Goal: Task Accomplishment & Management: Manage account settings

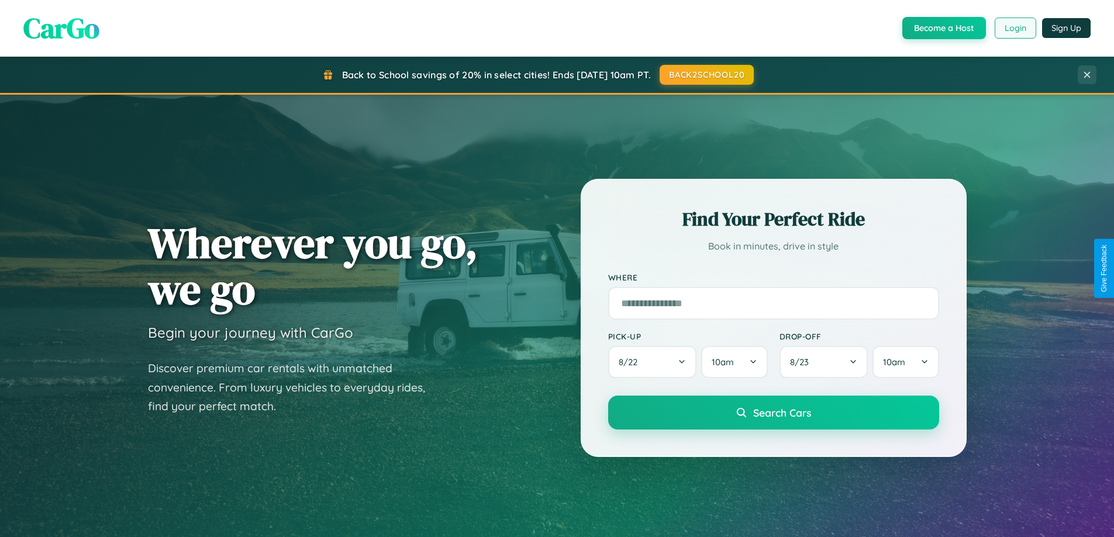
click at [1014, 28] on button "Login" at bounding box center [1016, 28] width 42 height 21
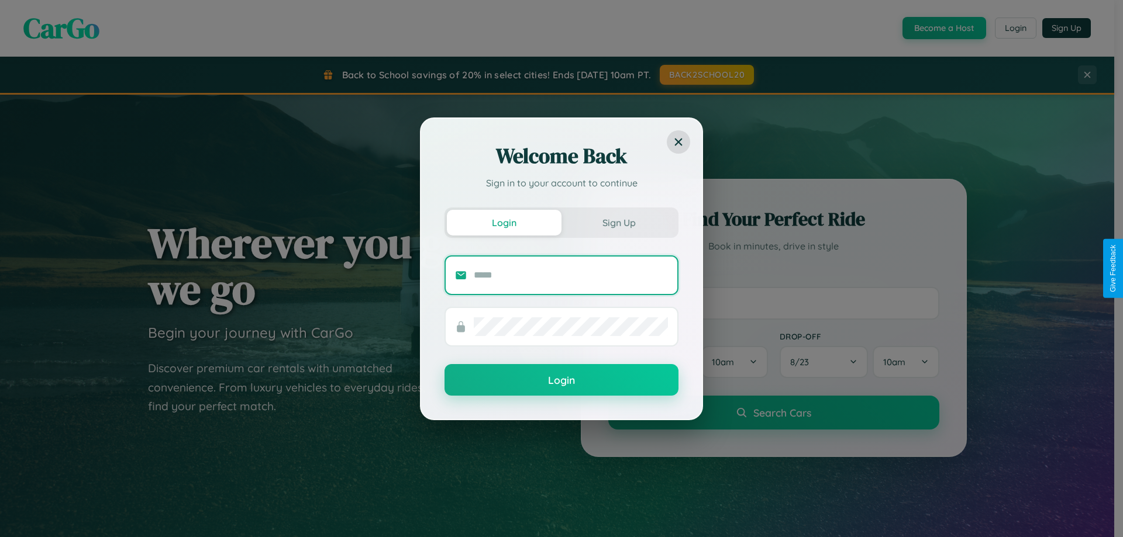
click at [571, 275] on input "text" at bounding box center [571, 275] width 194 height 19
type input "**********"
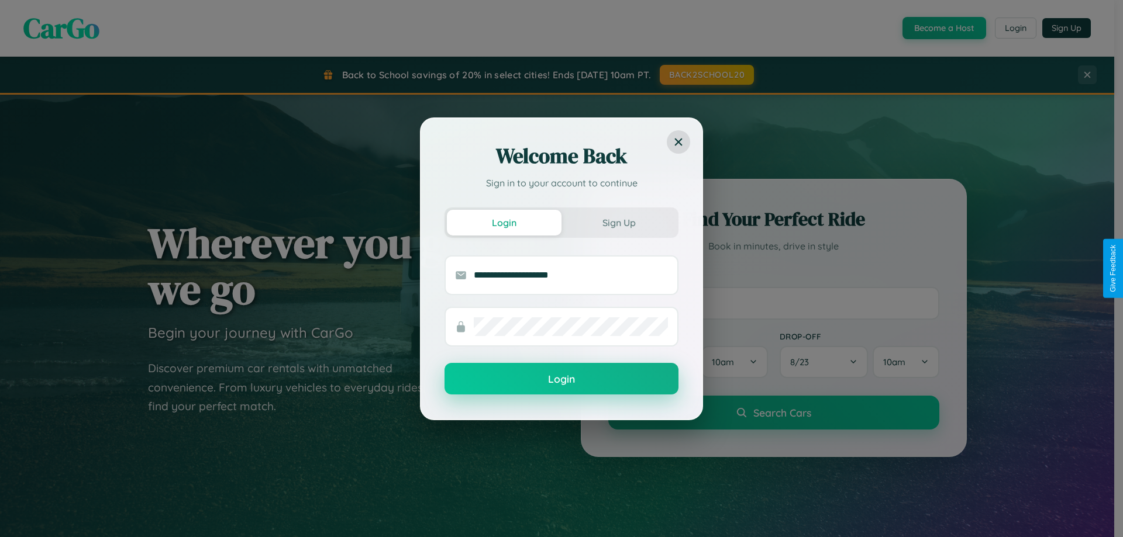
click at [561, 379] on button "Login" at bounding box center [561, 379] width 234 height 32
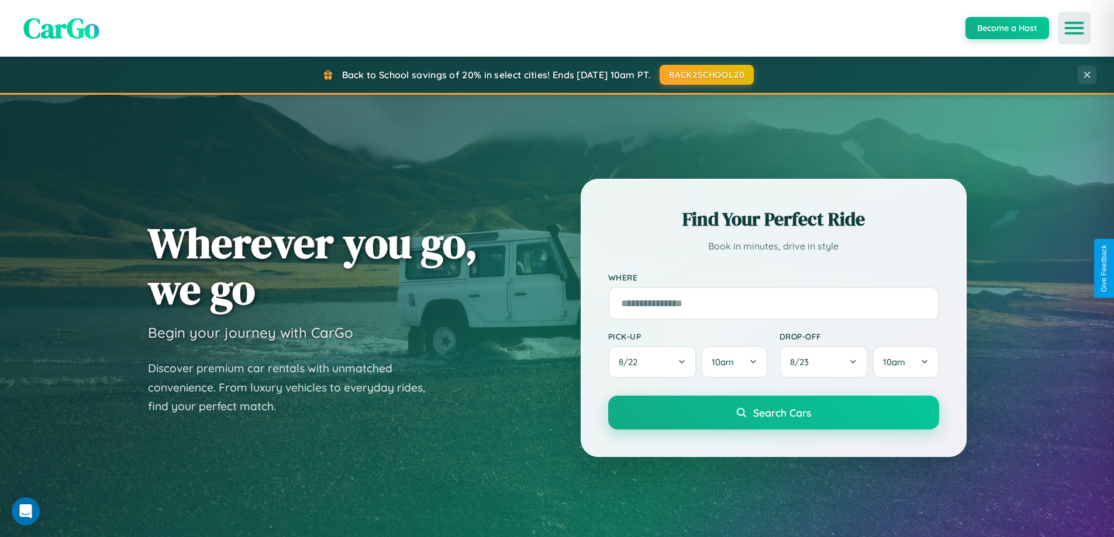
click at [1074, 28] on icon "Open menu" at bounding box center [1074, 28] width 17 height 11
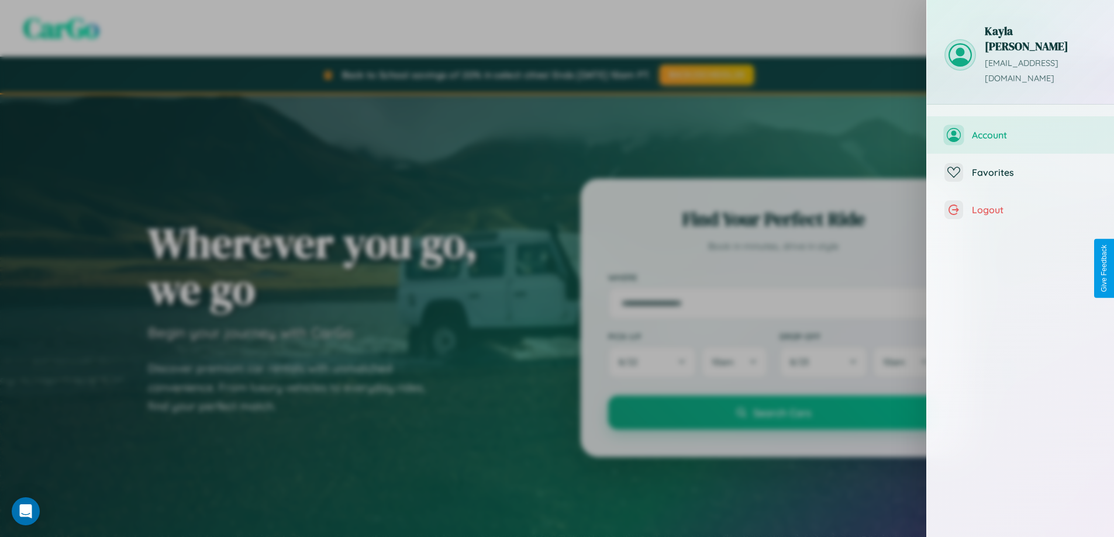
click at [1020, 129] on span "Account" at bounding box center [1034, 135] width 125 height 12
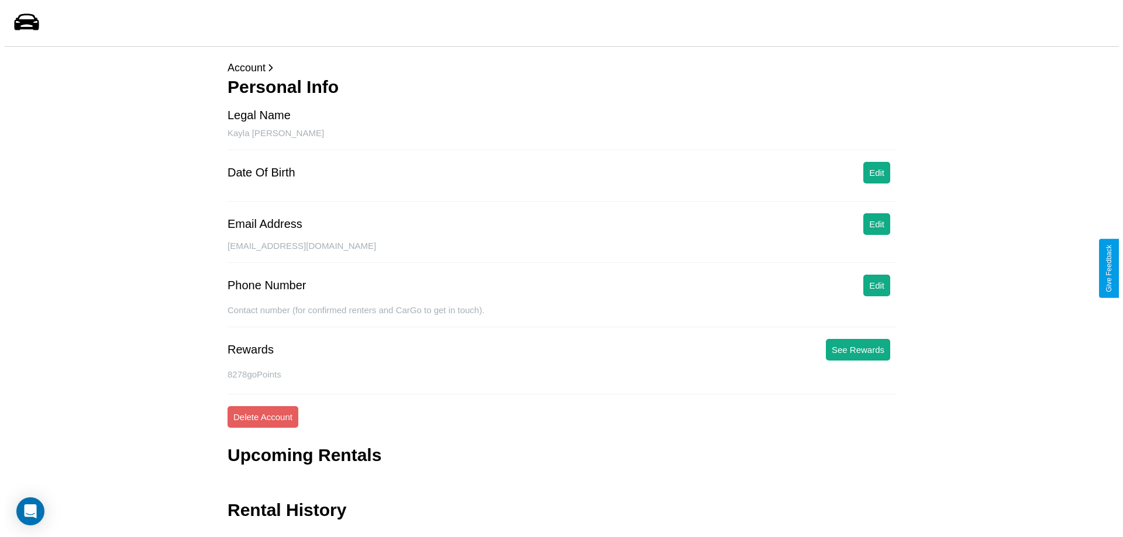
scroll to position [28, 0]
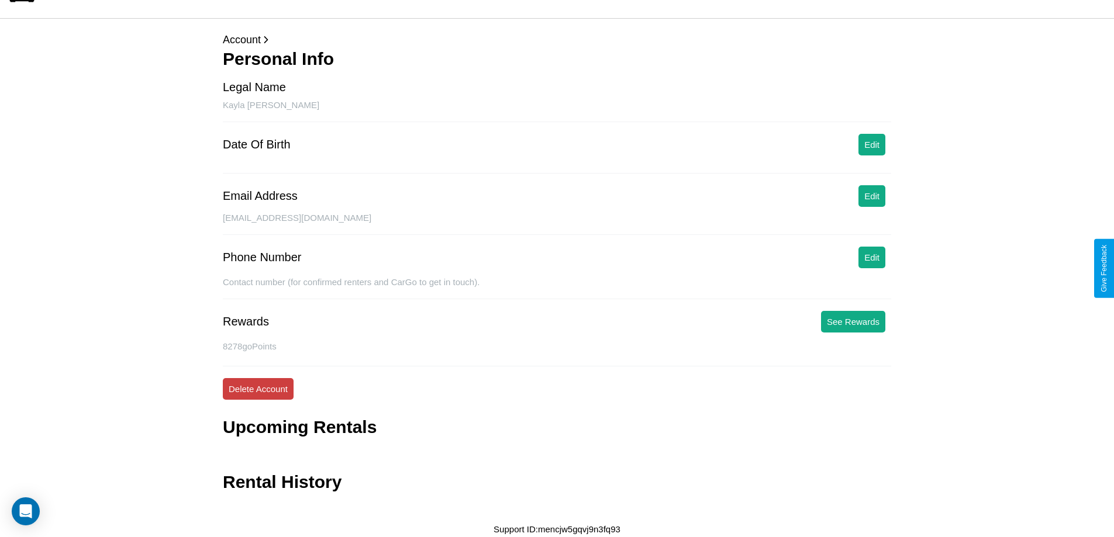
click at [258, 389] on button "Delete Account" at bounding box center [258, 389] width 71 height 22
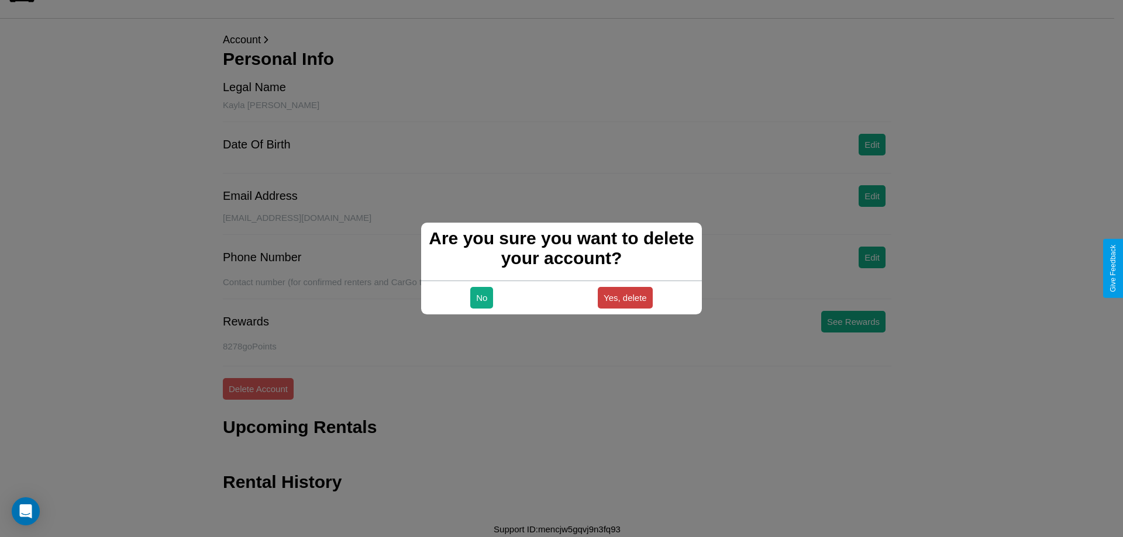
click at [624, 298] on button "Yes, delete" at bounding box center [625, 298] width 55 height 22
